Goal: Transaction & Acquisition: Purchase product/service

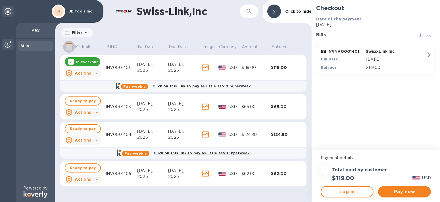
click at [70, 46] on input "Mark all" at bounding box center [69, 47] width 12 height 12
checkbox input "true"
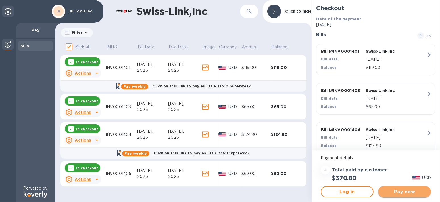
click at [406, 191] on span "Pay now" at bounding box center [405, 192] width 44 height 7
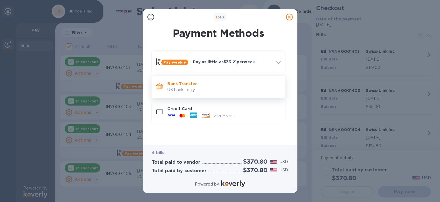
click at [192, 85] on p "Bank Transfer" at bounding box center [224, 84] width 113 height 6
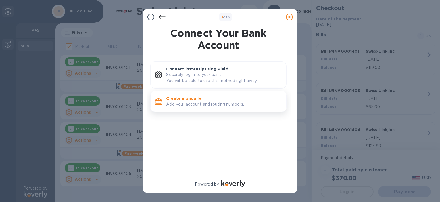
click at [217, 100] on p "Create manually" at bounding box center [224, 99] width 115 height 6
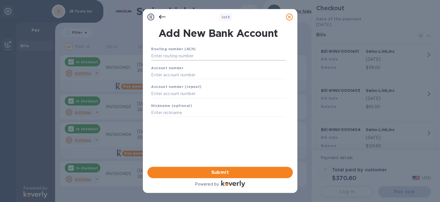
click at [209, 57] on input "text" at bounding box center [218, 56] width 134 height 9
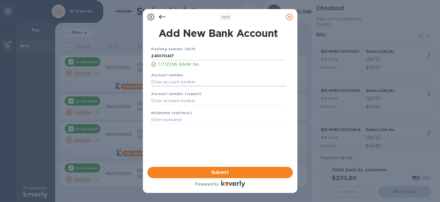
type input "241070417"
click at [215, 79] on input "text" at bounding box center [218, 82] width 134 height 9
type input "4511789532"
click at [217, 97] on input "text" at bounding box center [218, 101] width 134 height 9
type input "4511789532"
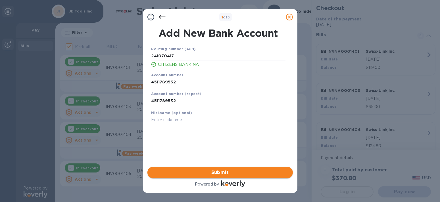
click at [245, 173] on span "Submit" at bounding box center [220, 172] width 136 height 7
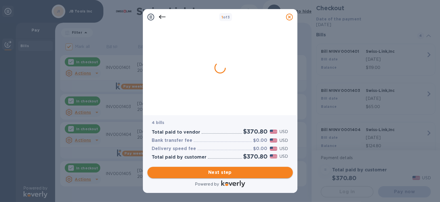
click at [224, 172] on span "Next step" at bounding box center [220, 172] width 136 height 7
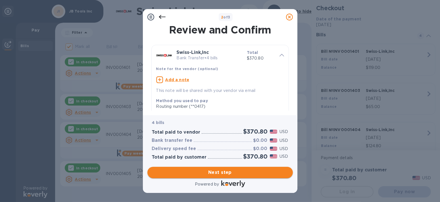
click at [222, 171] on span "Next step" at bounding box center [220, 172] width 136 height 7
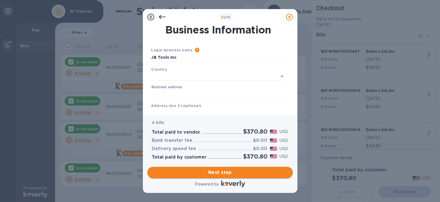
type input "[GEOGRAPHIC_DATA]"
click at [206, 92] on input "Business address" at bounding box center [218, 93] width 134 height 9
type input "[STREET_ADDRESS]"
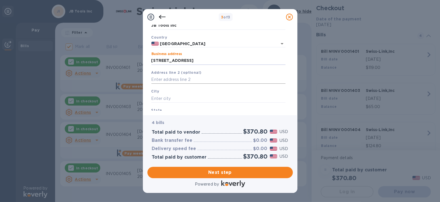
scroll to position [57, 0]
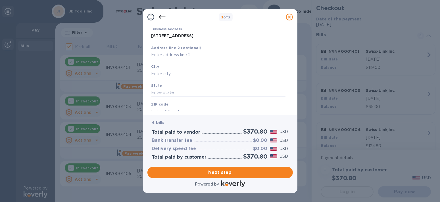
click at [195, 76] on input "text" at bounding box center [218, 74] width 134 height 9
type input "Livonia"
type input "MI"
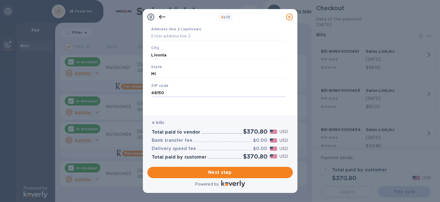
scroll to position [0, 0]
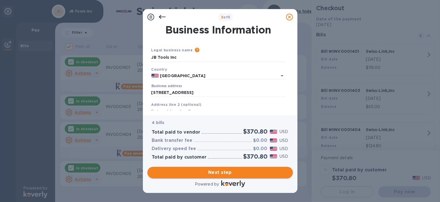
type input "48150"
click at [230, 171] on span "Next step" at bounding box center [220, 172] width 136 height 7
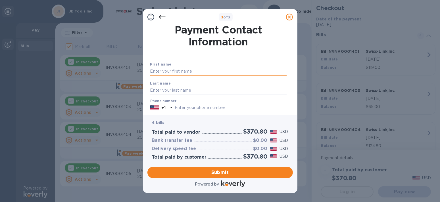
click at [215, 68] on input "text" at bounding box center [218, 71] width 136 height 9
type input "Rose"
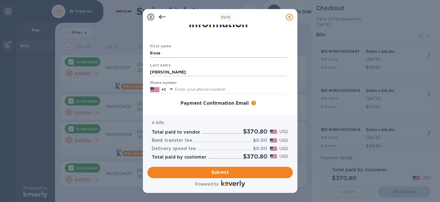
scroll to position [28, 0]
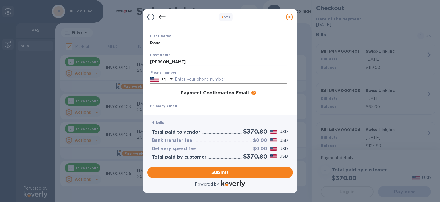
type input "[PERSON_NAME]"
click at [229, 79] on input "text" at bounding box center [231, 79] width 112 height 9
type input "7347446449"
type input "[EMAIL_ADDRESS][DOMAIN_NAME]"
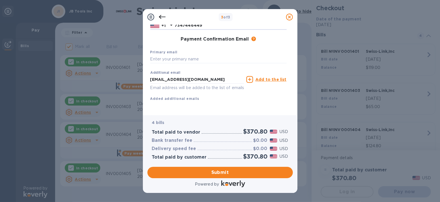
scroll to position [85, 0]
click at [202, 57] on input "text" at bounding box center [218, 59] width 136 height 9
type input "[EMAIL_ADDRESS][DOMAIN_NAME]"
click at [227, 172] on span "Submit" at bounding box center [220, 172] width 136 height 7
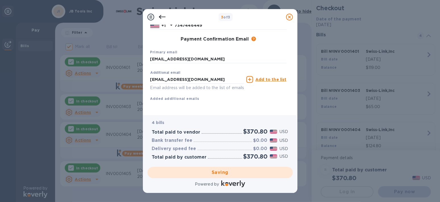
checkbox input "false"
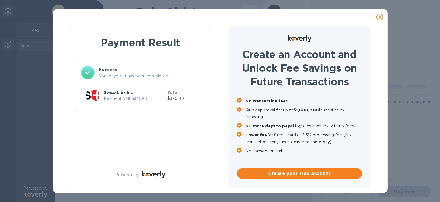
scroll to position [0, 0]
